Goal: Communication & Community: Connect with others

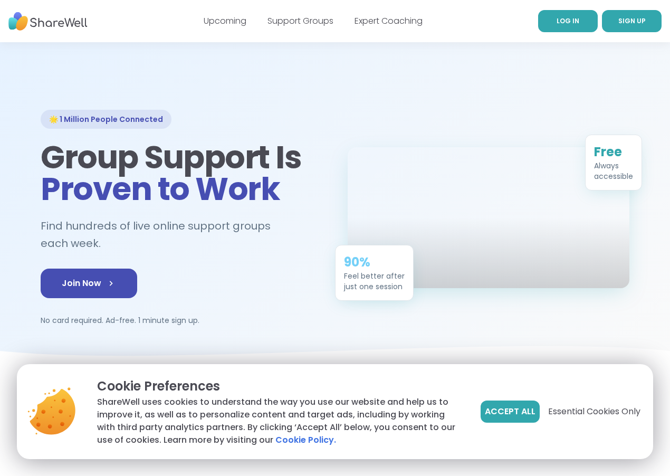
click at [556, 20] on span "LOG IN" at bounding box center [567, 20] width 23 height 9
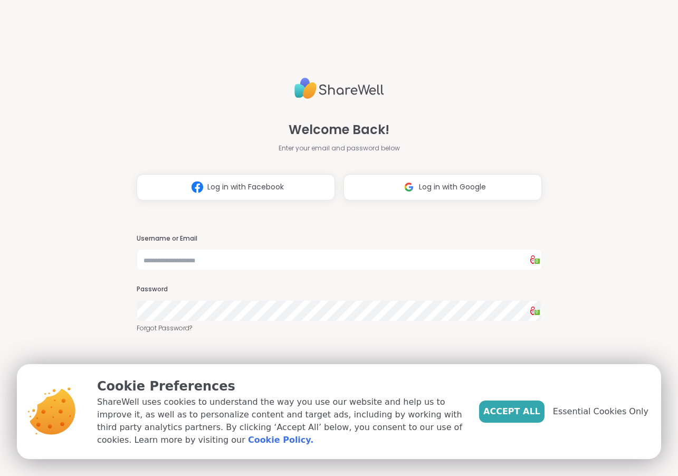
click at [602, 411] on span "Essential Cookies Only" at bounding box center [600, 411] width 95 height 13
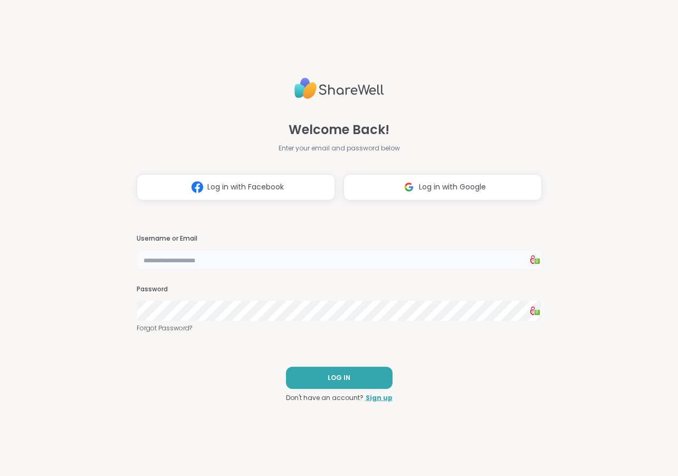
click at [207, 258] on input "text" at bounding box center [339, 259] width 405 height 21
type input "********"
click at [343, 371] on button "LOG IN" at bounding box center [339, 378] width 107 height 22
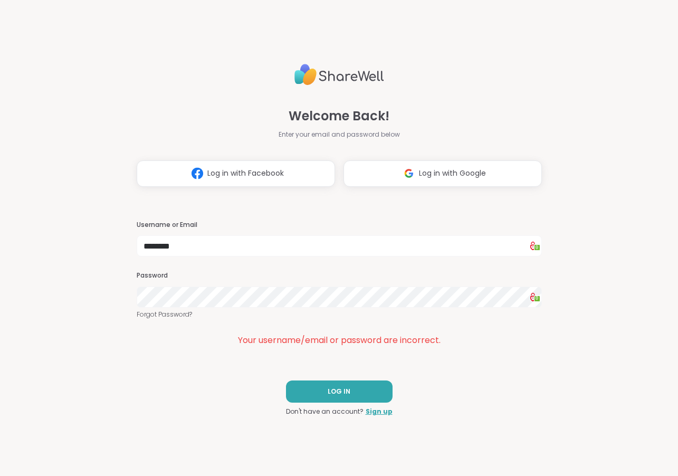
click at [116, 297] on div "Welcome Back! Enter your email and password below Log in with Facebook Log in w…" at bounding box center [339, 238] width 678 height 476
click at [334, 395] on span "LOG IN" at bounding box center [339, 391] width 23 height 9
click at [487, 366] on div "Welcome Back! Enter your email and password below Log in with Facebook Log in w…" at bounding box center [339, 238] width 405 height 476
click at [443, 171] on span "Log in with Google" at bounding box center [452, 173] width 67 height 11
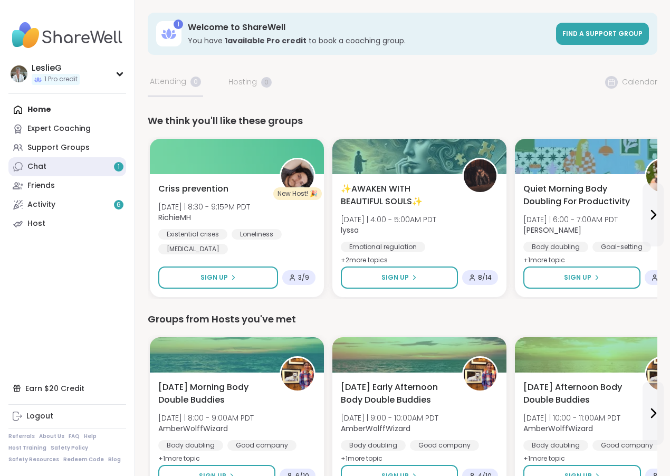
click at [39, 167] on div "Chat 1" at bounding box center [36, 166] width 19 height 11
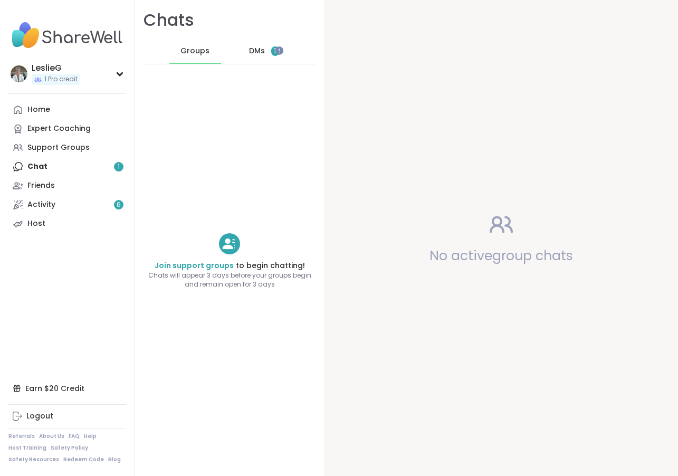
click at [49, 166] on div "Home Expert Coaching Support Groups Chat 1 Friends Activity 6 Host" at bounding box center [67, 166] width 118 height 133
click at [118, 167] on div "Home Expert Coaching Support Groups Chat 1 Friends Activity 6 Host" at bounding box center [67, 166] width 118 height 133
click at [118, 166] on div "Home Expert Coaching Support Groups Chat 1 Friends Activity 6 Host" at bounding box center [67, 166] width 118 height 133
click at [40, 186] on div "Friends" at bounding box center [40, 185] width 27 height 11
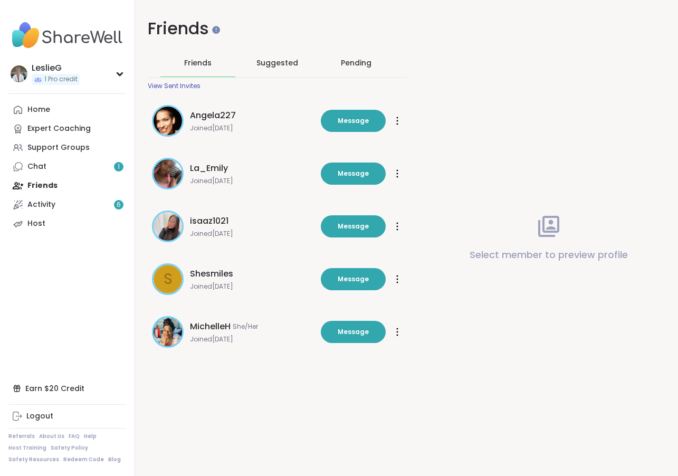
click at [215, 275] on span "Shesmiles" at bounding box center [211, 273] width 43 height 13
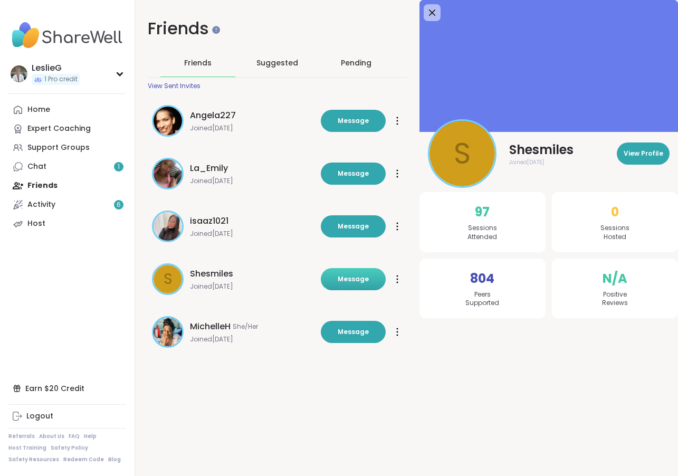
click at [355, 281] on span "Message" at bounding box center [353, 278] width 31 height 9
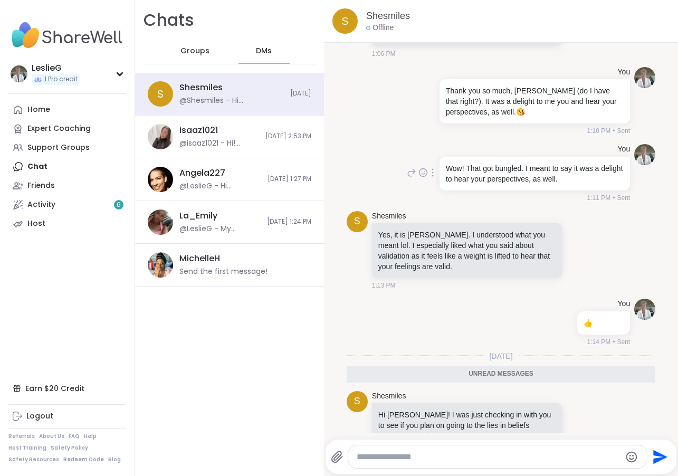
scroll to position [120, 0]
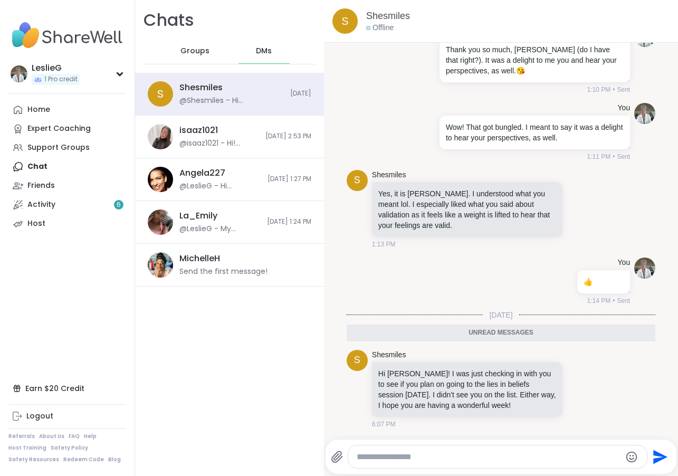
click at [403, 456] on textarea "Type your message" at bounding box center [489, 456] width 264 height 11
click at [370, 453] on textarea "Type your message" at bounding box center [489, 456] width 264 height 11
type textarea "*****"
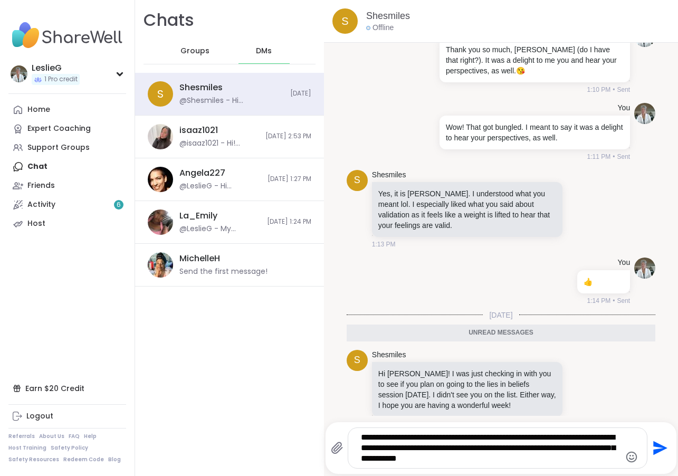
drag, startPoint x: 569, startPoint y: 449, endPoint x: 569, endPoint y: 474, distance: 24.3
click at [569, 449] on textarea "**********" at bounding box center [489, 448] width 256 height 32
click at [598, 458] on textarea "**********" at bounding box center [489, 448] width 256 height 32
type textarea "**********"
click at [626, 456] on icon "Emoji picker" at bounding box center [631, 456] width 11 height 11
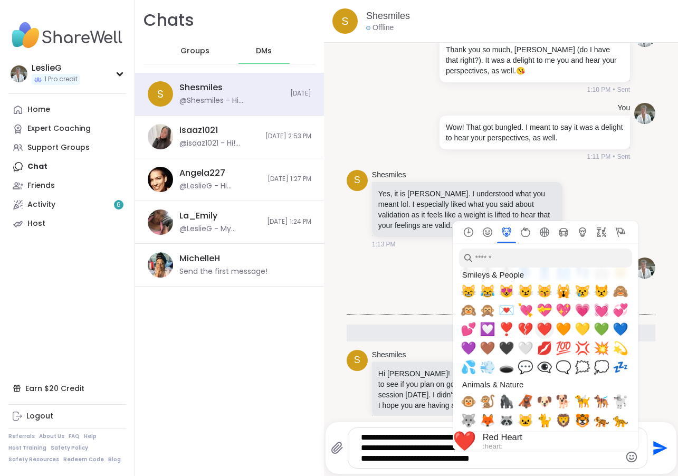
scroll to position [897, 0]
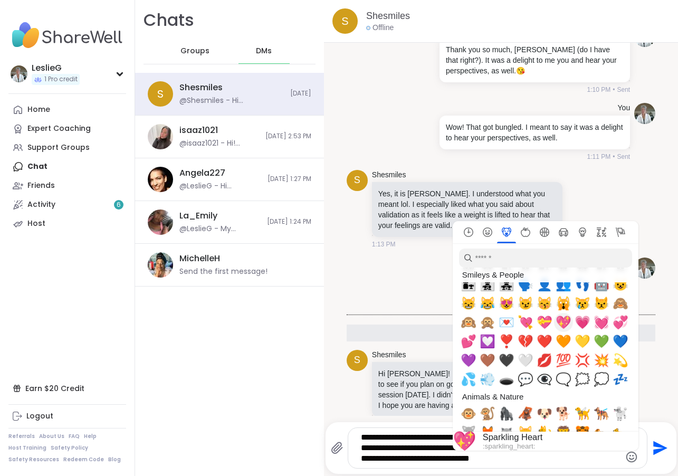
click at [555, 322] on span "💖" at bounding box center [563, 322] width 16 height 15
click at [555, 324] on span "💖" at bounding box center [563, 322] width 16 height 15
click at [555, 323] on span "💖" at bounding box center [563, 322] width 16 height 15
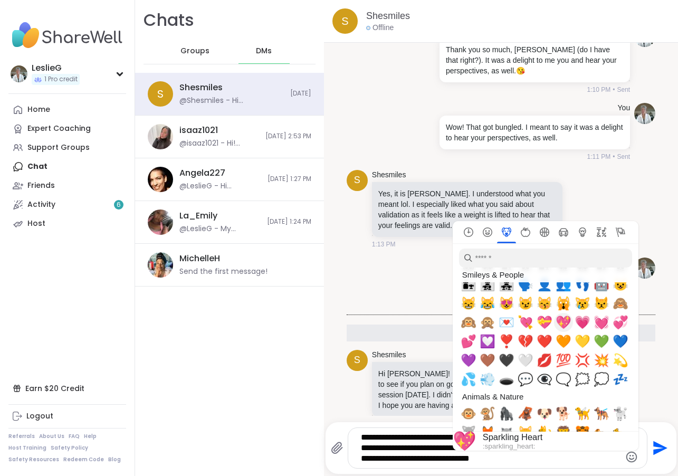
click at [555, 323] on span "💖" at bounding box center [563, 322] width 16 height 15
click at [555, 322] on span "💖" at bounding box center [563, 322] width 16 height 15
click at [555, 321] on span "💖" at bounding box center [563, 322] width 16 height 15
click at [555, 320] on span "💖" at bounding box center [563, 322] width 16 height 15
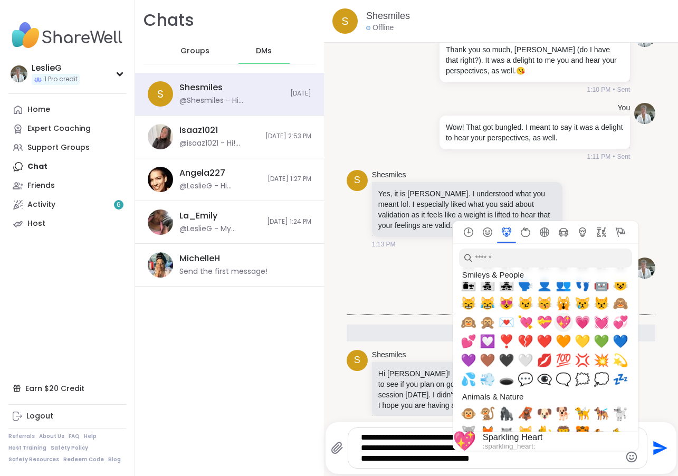
click at [555, 321] on span "💖" at bounding box center [563, 322] width 16 height 15
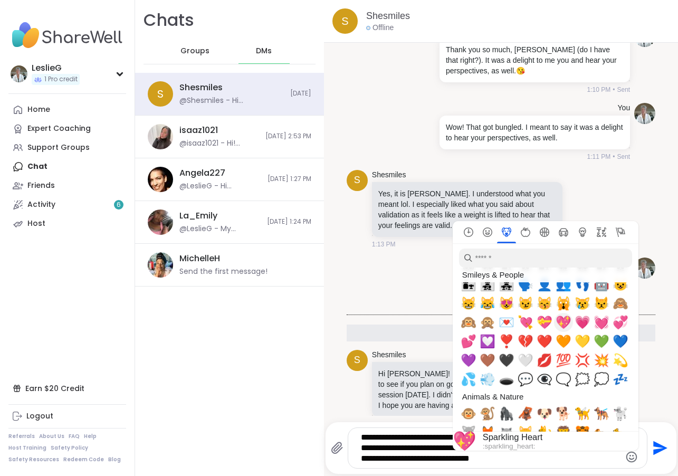
click at [555, 321] on span "💖" at bounding box center [563, 322] width 16 height 15
click at [556, 319] on span "💖" at bounding box center [563, 322] width 16 height 15
click at [456, 434] on span "☝️" at bounding box center [465, 441] width 24 height 22
click at [616, 437] on span "Choose default skin tone" at bounding box center [620, 441] width 8 height 8
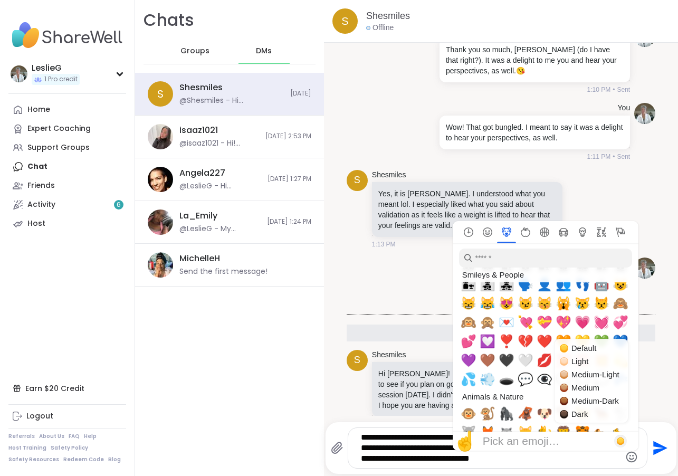
click at [556, 324] on span "💖" at bounding box center [563, 322] width 16 height 15
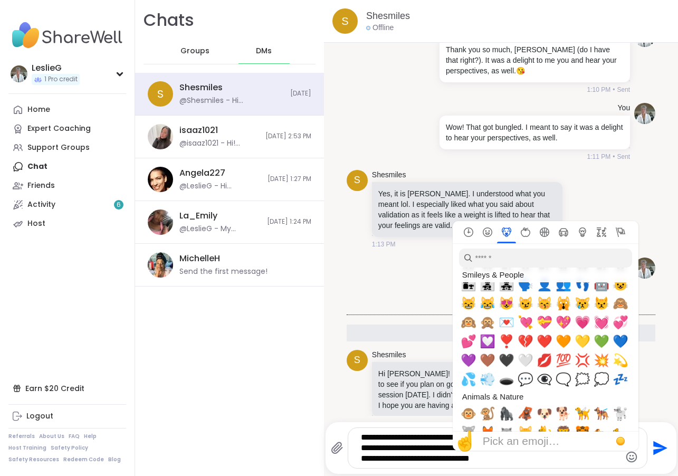
click at [556, 324] on span "💖" at bounding box center [563, 322] width 16 height 15
click at [555, 320] on span "💖" at bounding box center [563, 322] width 16 height 15
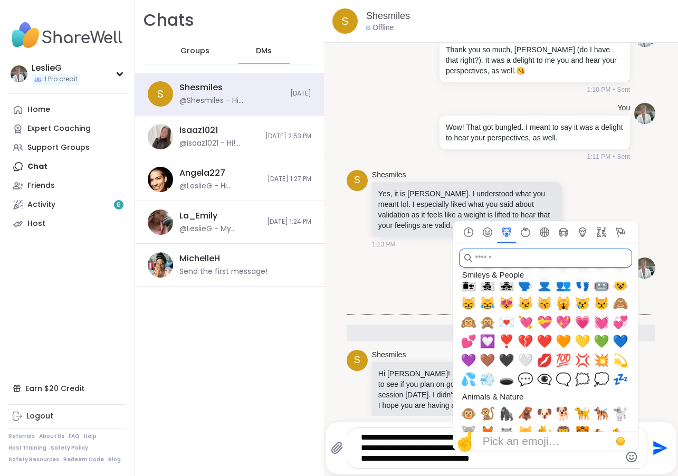
click at [478, 258] on input "search" at bounding box center [545, 257] width 173 height 19
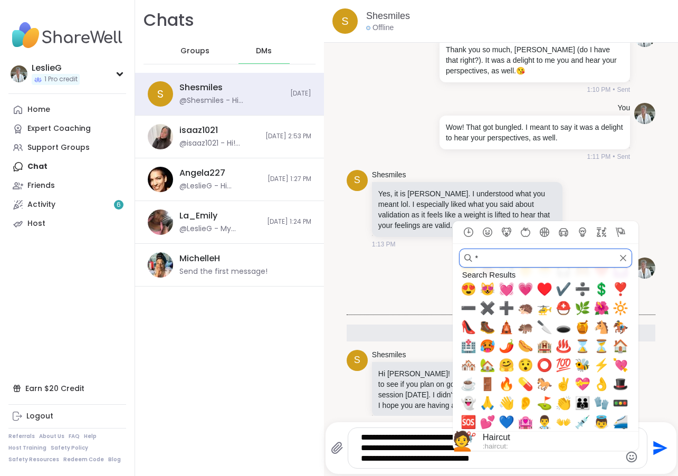
scroll to position [0, 0]
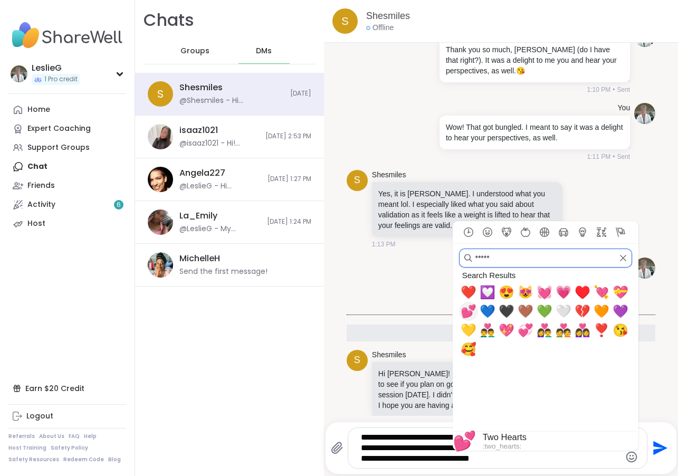
type input "*****"
click at [461, 310] on span "💕" at bounding box center [468, 311] width 16 height 15
click at [460, 291] on span "❤️" at bounding box center [468, 292] width 16 height 15
click at [461, 291] on span "❤️" at bounding box center [468, 292] width 16 height 15
click at [460, 288] on span "❤️" at bounding box center [468, 292] width 16 height 15
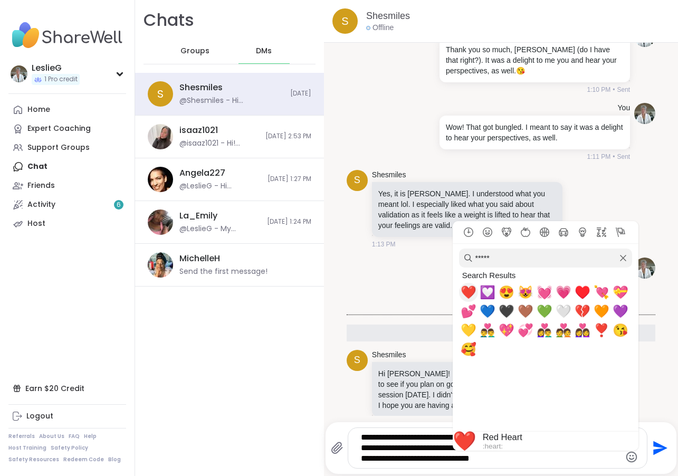
click at [460, 288] on span "❤️" at bounding box center [468, 292] width 16 height 15
click at [461, 288] on span "❤️" at bounding box center [468, 292] width 16 height 15
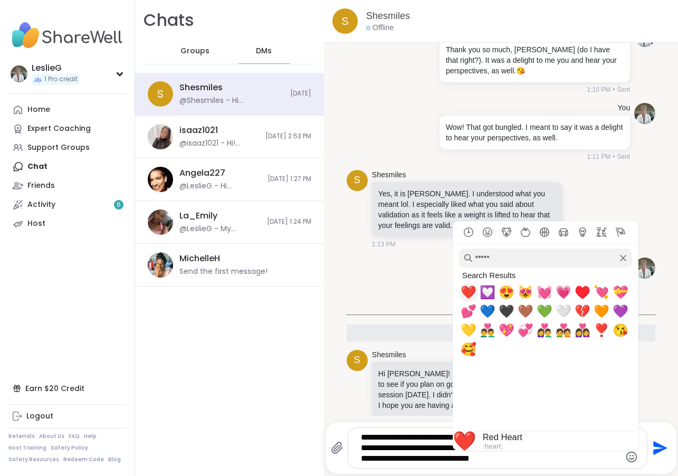
click at [461, 288] on span "❤️" at bounding box center [468, 292] width 16 height 15
click at [465, 290] on span "❤️" at bounding box center [468, 292] width 16 height 15
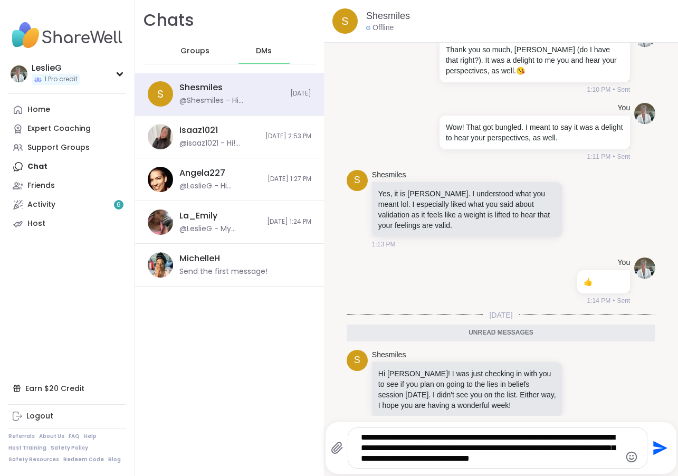
click at [643, 393] on li "S Shesmiles Hi Leslie! I was just checking in with you to see if you plan on go…" at bounding box center [500, 389] width 333 height 88
click at [626, 455] on icon "Emoji picker" at bounding box center [631, 456] width 13 height 13
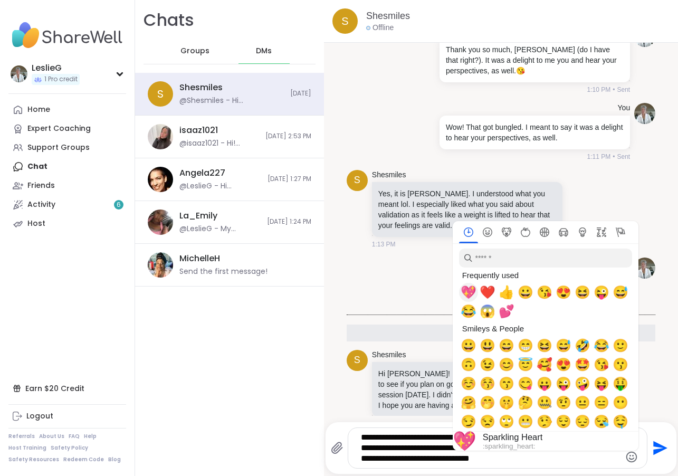
click at [460, 292] on span "💖" at bounding box center [468, 292] width 16 height 15
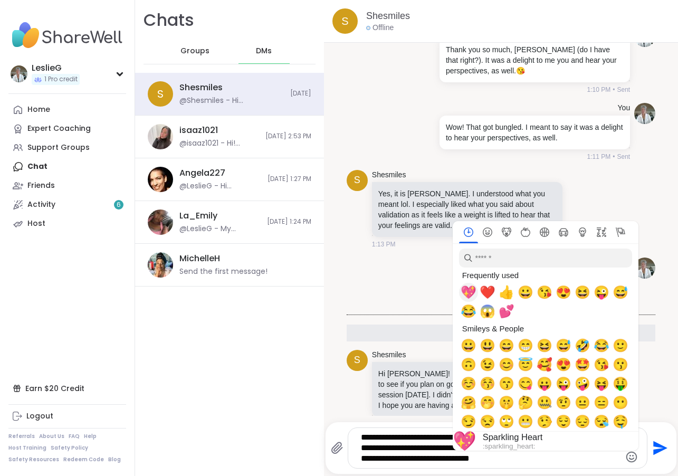
click at [460, 292] on span "💖" at bounding box center [468, 292] width 16 height 15
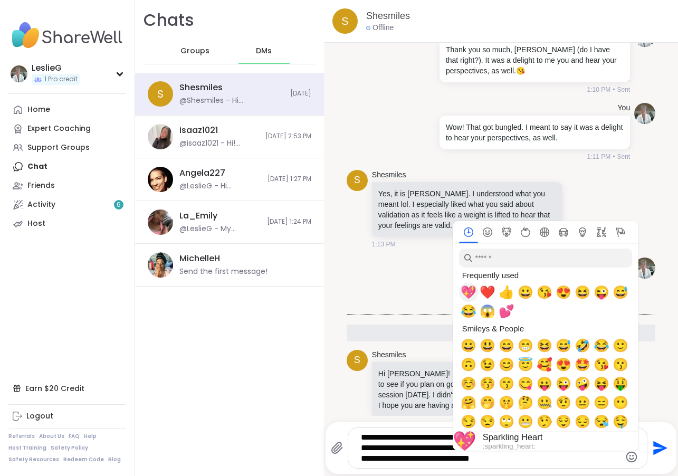
click at [460, 292] on span "💖" at bounding box center [468, 292] width 16 height 15
click at [461, 292] on span "💖" at bounding box center [468, 292] width 16 height 15
click at [665, 470] on div "S Shesmiles Offline 10/3/2025, 1:06 PM S Shesmiles Hi Leslie, thank you for you…" at bounding box center [501, 238] width 354 height 476
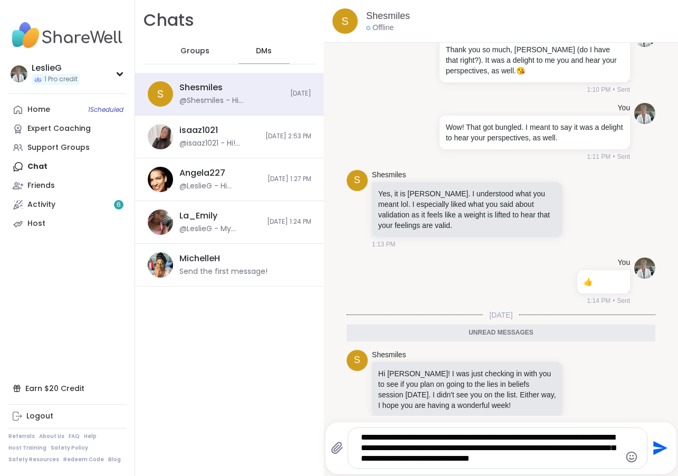
drag, startPoint x: 533, startPoint y: 459, endPoint x: 574, endPoint y: 460, distance: 41.7
click at [574, 460] on textarea "**********" at bounding box center [489, 448] width 256 height 32
type textarea "**********"
click at [650, 447] on icon "Send" at bounding box center [658, 447] width 17 height 17
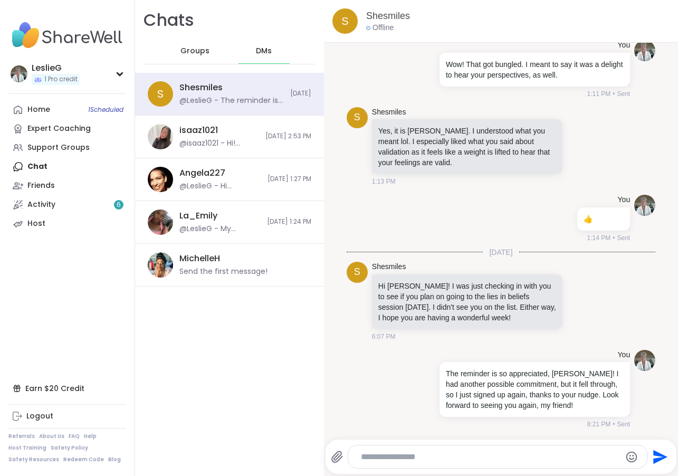
scroll to position [182, 0]
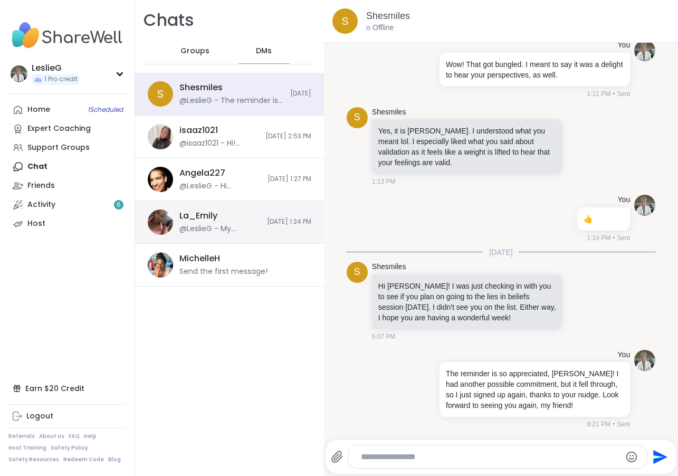
click at [193, 224] on div "@LeslieG - My apologies, Emily. I think I confused you with Isa regarding a dau…" at bounding box center [219, 229] width 81 height 11
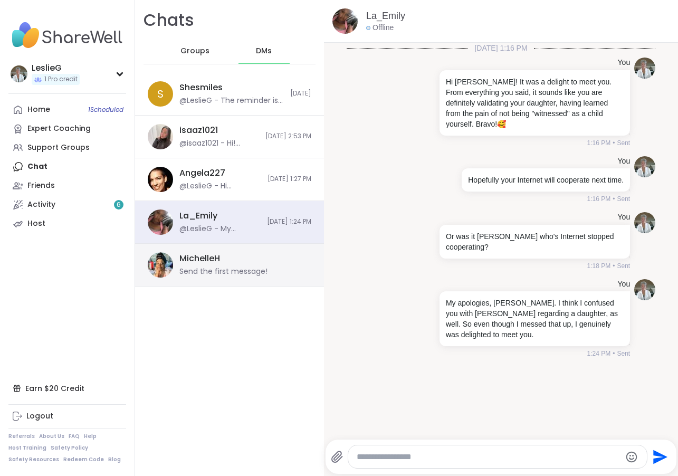
drag, startPoint x: 202, startPoint y: 263, endPoint x: 235, endPoint y: 282, distance: 38.3
click at [201, 263] on div "MichelleH" at bounding box center [199, 259] width 41 height 12
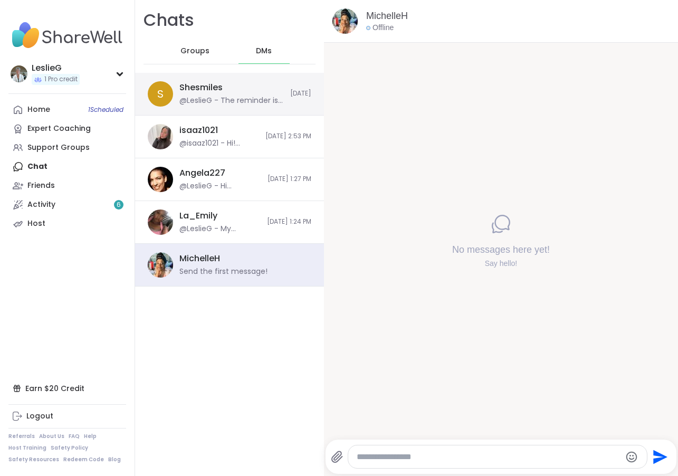
click at [204, 96] on div "@LeslieG - The reminder is so appreciated, Natalie! I had another possible comm…" at bounding box center [231, 100] width 104 height 11
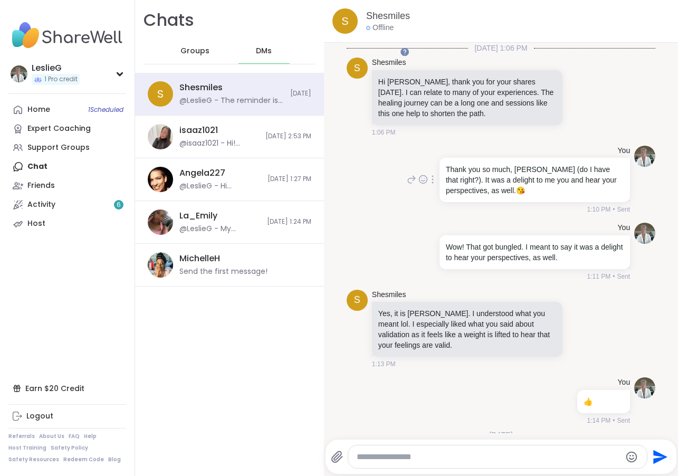
scroll to position [53, 0]
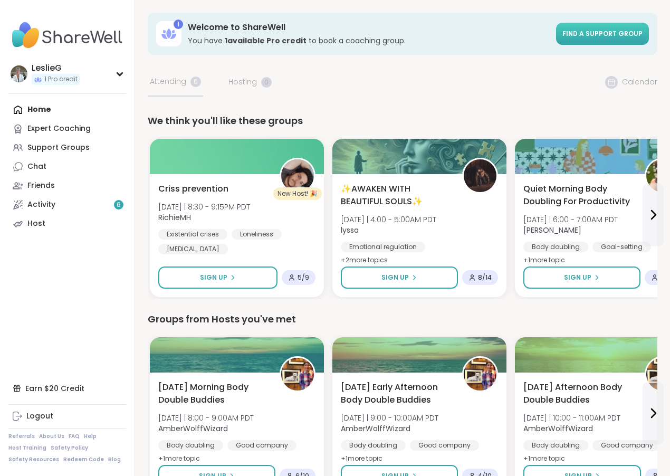
click at [594, 35] on span "Find a support group" at bounding box center [602, 33] width 80 height 9
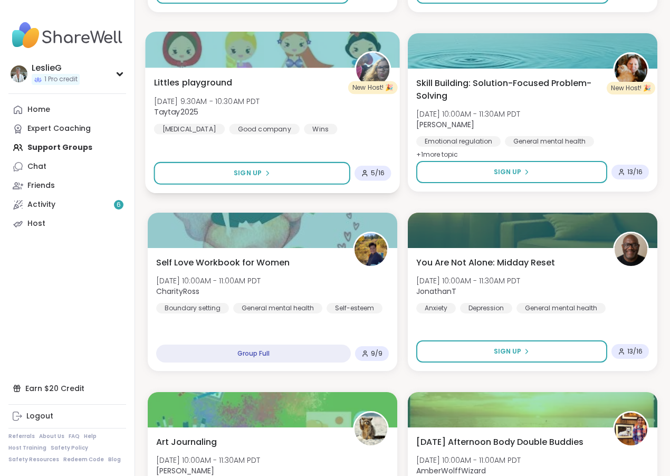
scroll to position [1951, 0]
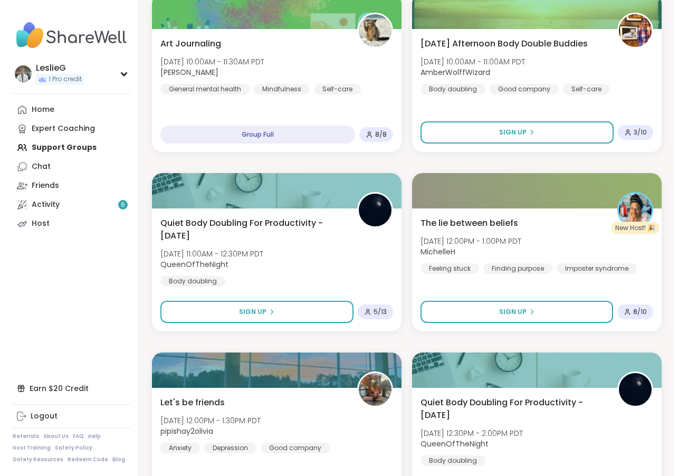
scroll to position [2426, 0]
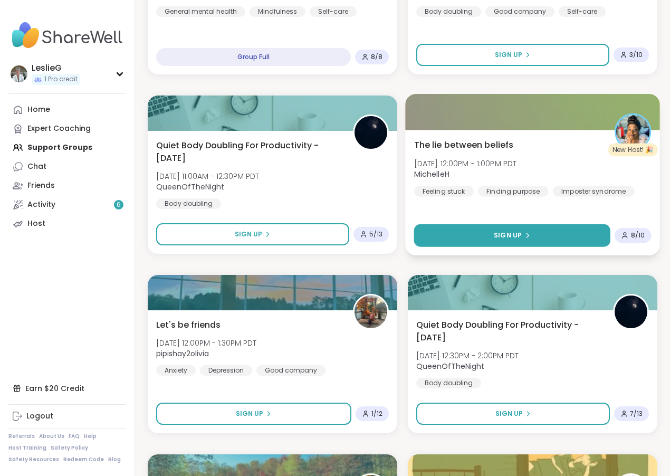
click at [512, 237] on span "Sign Up" at bounding box center [508, 234] width 28 height 9
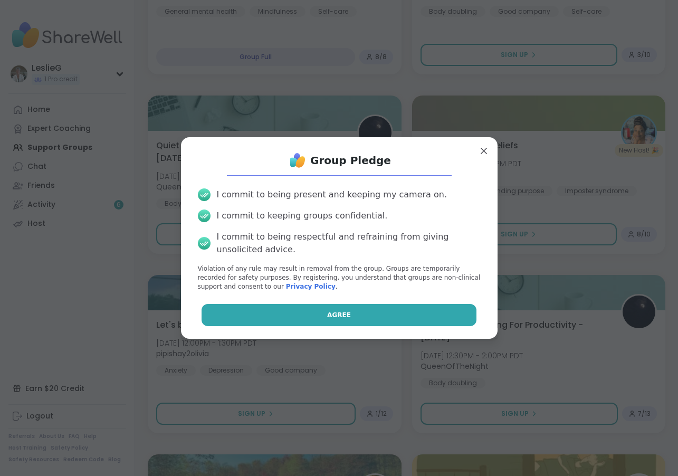
click at [340, 315] on span "Agree" at bounding box center [339, 314] width 24 height 9
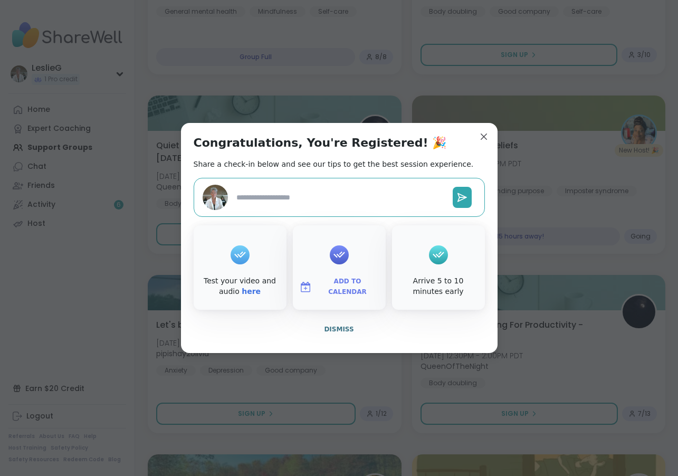
type textarea "*"
drag, startPoint x: 479, startPoint y: 133, endPoint x: 459, endPoint y: 147, distance: 24.4
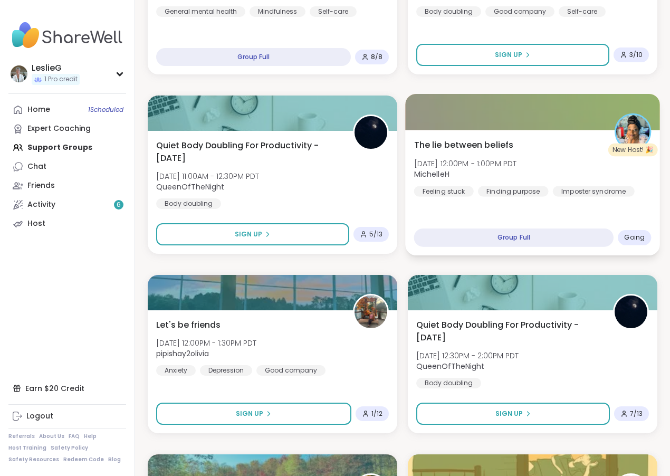
click at [519, 238] on div "Group Full" at bounding box center [513, 237] width 199 height 18
click at [497, 114] on div at bounding box center [532, 112] width 254 height 36
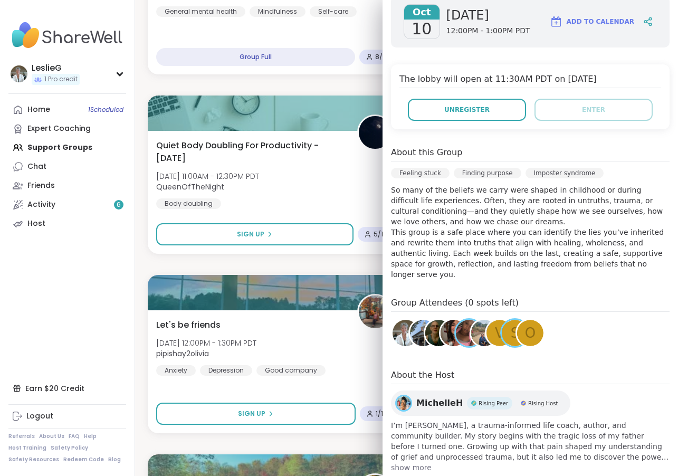
scroll to position [170, 0]
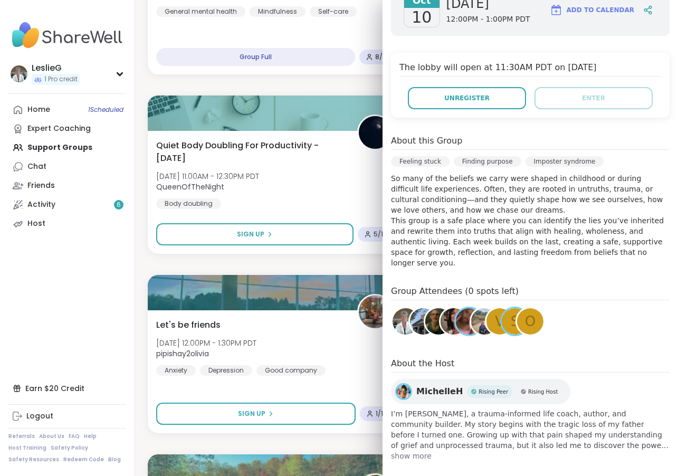
click at [394, 311] on img at bounding box center [405, 321] width 26 height 26
click at [411, 311] on img at bounding box center [423, 321] width 26 height 26
click at [425, 308] on img at bounding box center [438, 321] width 26 height 26
click at [440, 308] on img at bounding box center [453, 321] width 26 height 26
click at [456, 308] on img at bounding box center [469, 321] width 26 height 26
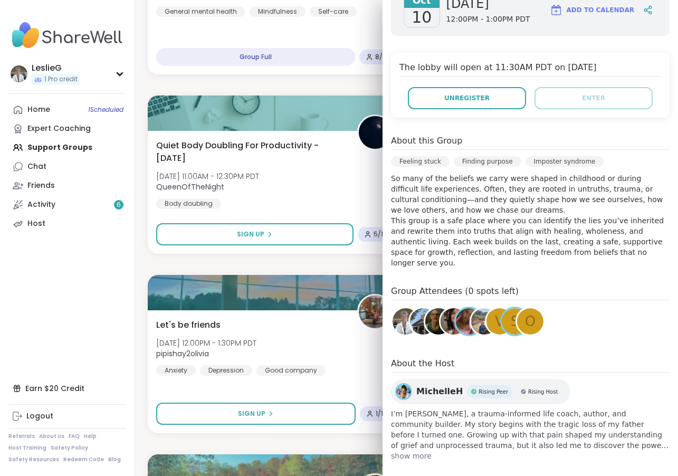
click at [471, 308] on img at bounding box center [484, 321] width 26 height 26
click at [495, 311] on span "v" at bounding box center [499, 321] width 9 height 21
click at [502, 309] on div "S" at bounding box center [515, 321] width 26 height 26
click at [525, 311] on span "O" at bounding box center [530, 321] width 11 height 21
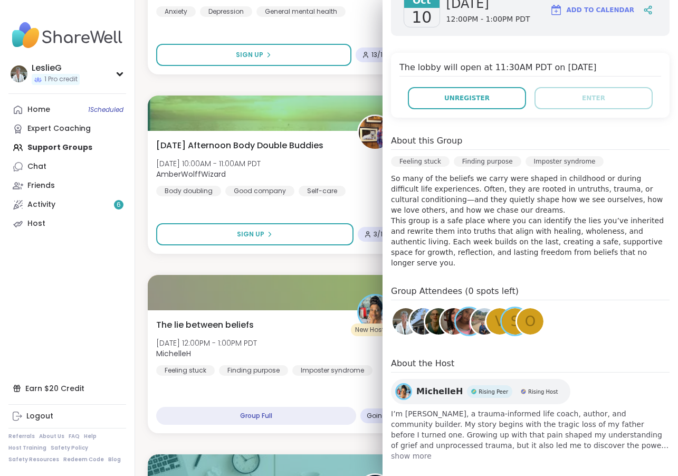
click at [502, 310] on div "S" at bounding box center [515, 321] width 26 height 26
click at [456, 308] on img at bounding box center [469, 321] width 26 height 26
